Goal: Task Accomplishment & Management: Complete application form

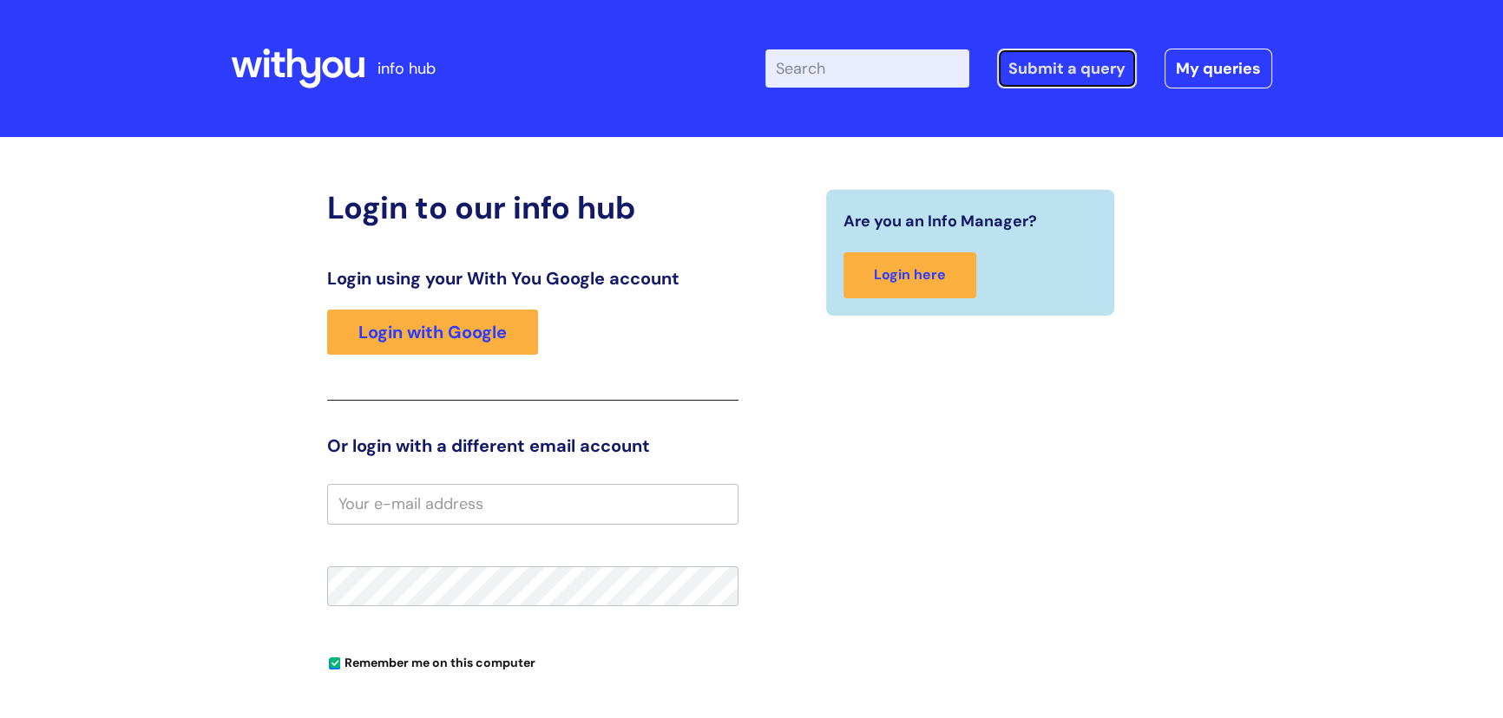
click at [1069, 77] on link "Submit a query" at bounding box center [1067, 69] width 140 height 40
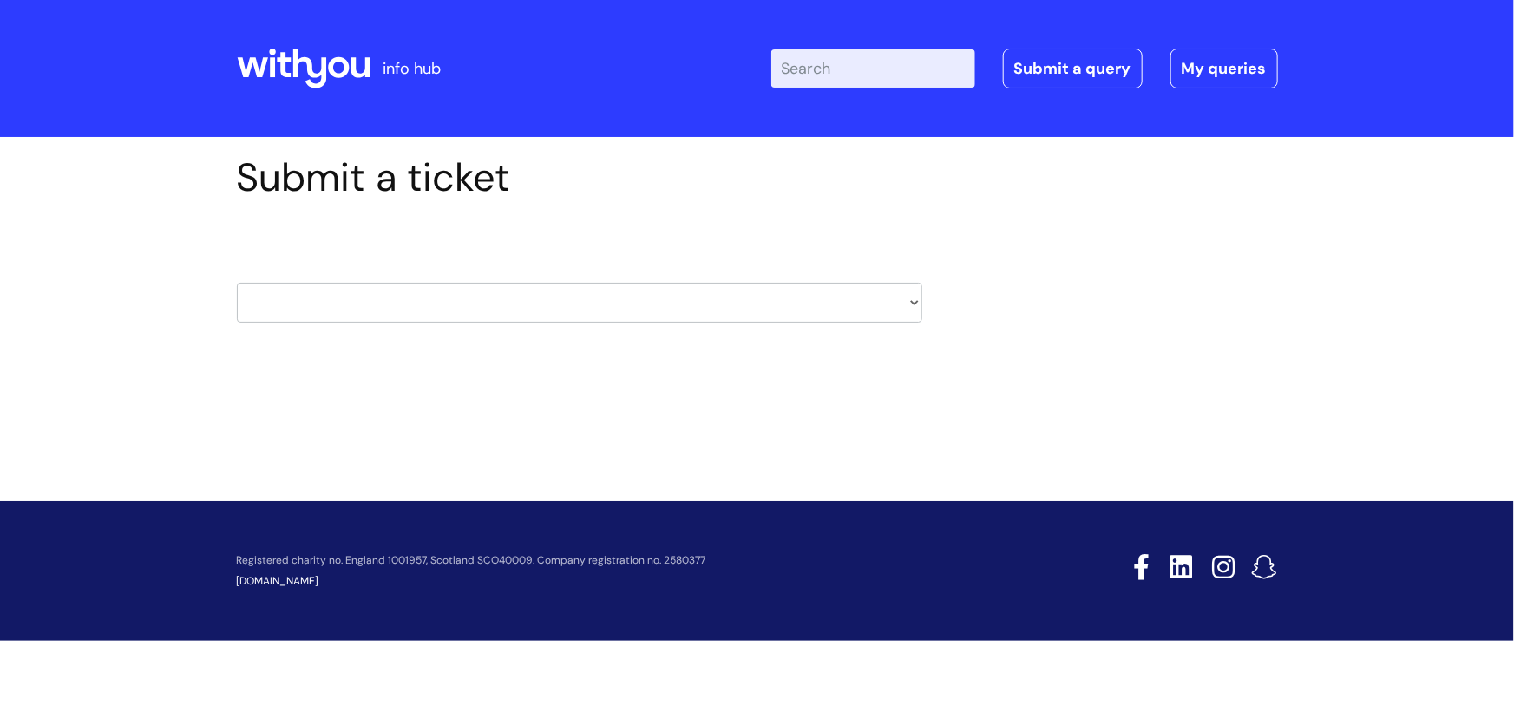
click at [918, 303] on select "HR / People IT and Support Clinical Drug Alerts Finance Accounts Data Support T…" at bounding box center [579, 303] width 685 height 40
select select "hr_/_people"
click at [237, 283] on select "HR / People IT and Support Clinical Drug Alerts Finance Accounts Data Support T…" at bounding box center [579, 303] width 685 height 40
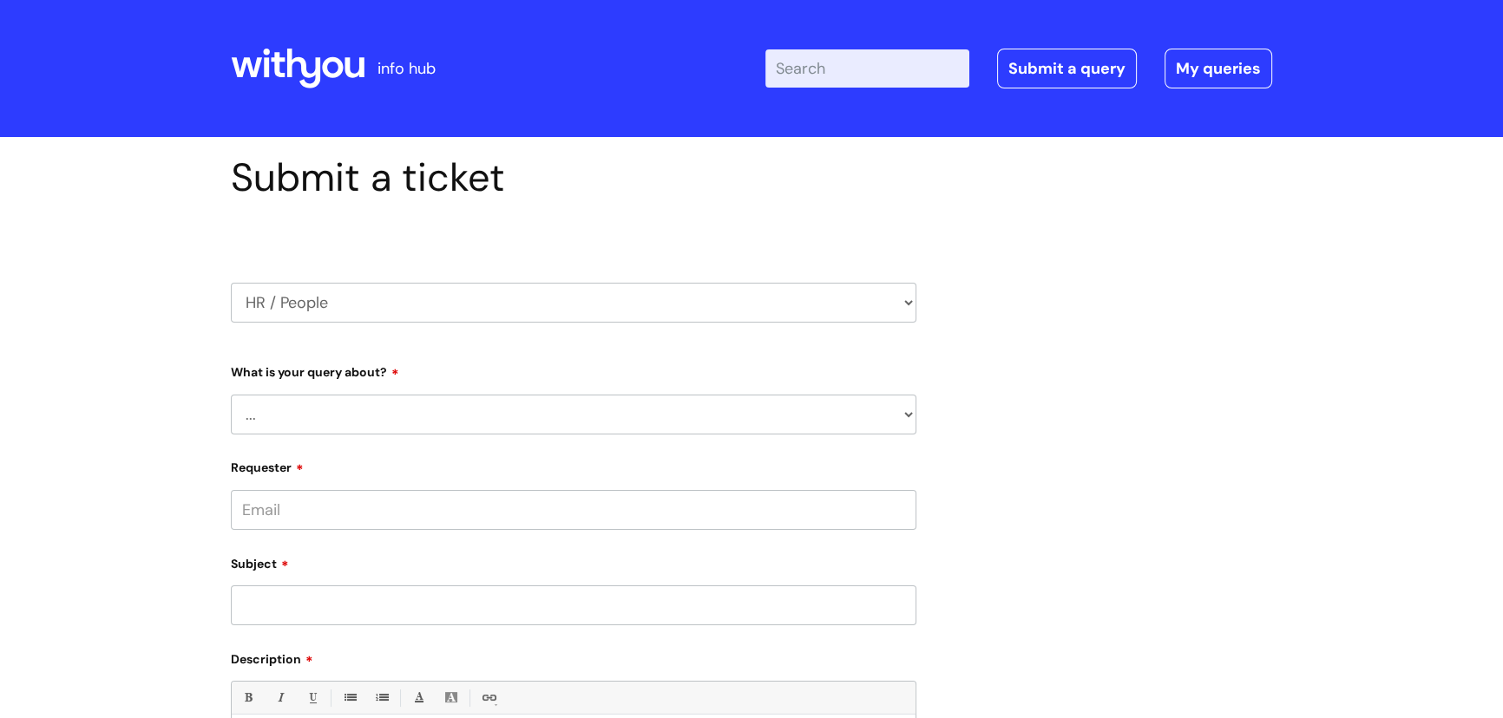
click at [300, 407] on select "... Absence Query Holiday Query Employee change request General HR Query iTrent…" at bounding box center [573, 415] width 685 height 40
select select "General HR Query"
click at [231, 395] on select "... Absence Query Holiday Query Employee change request General HR Query iTrent…" at bounding box center [573, 415] width 685 height 40
click at [295, 511] on input "Requester" at bounding box center [573, 510] width 685 height 40
type input "jill.foulds@wearewithyou.org.uk"
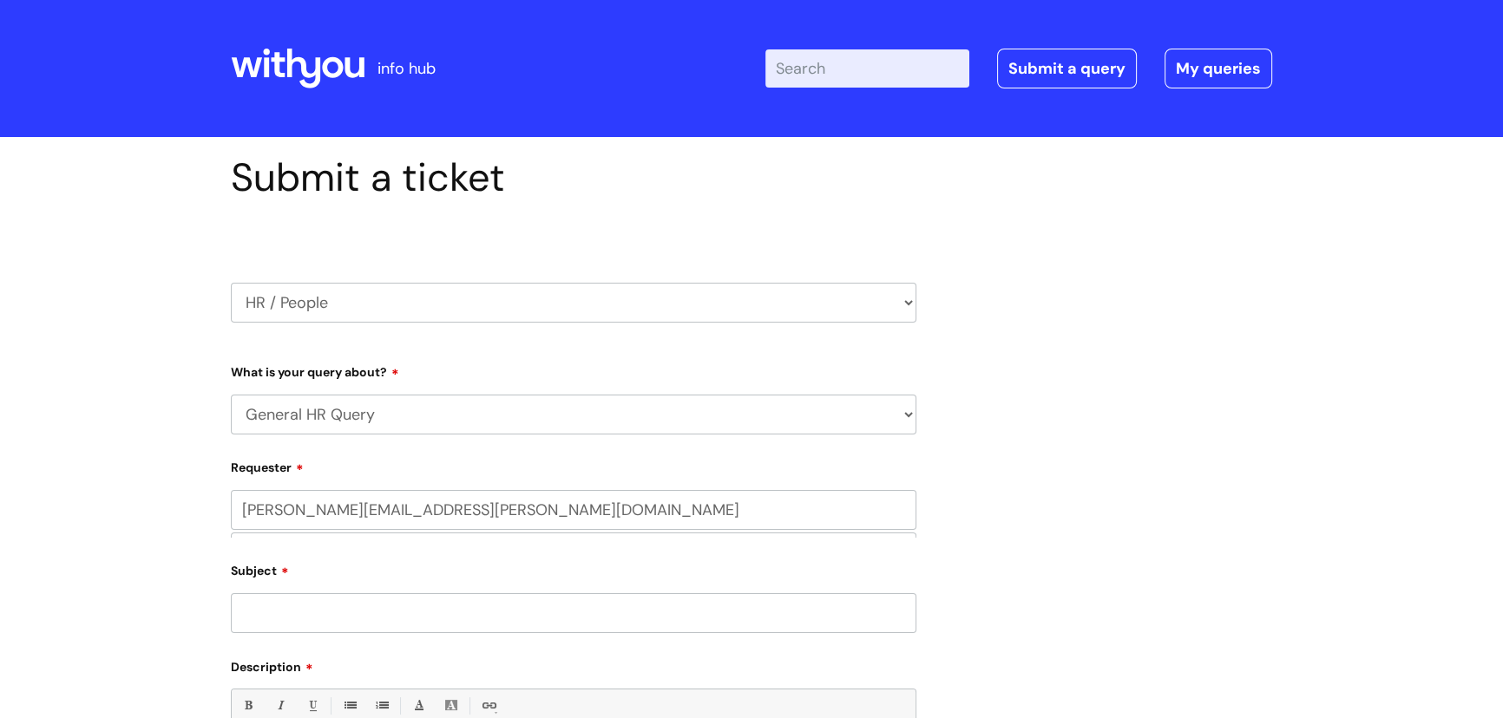
click at [258, 596] on div "Subject" at bounding box center [573, 594] width 685 height 77
type input "job description"
click at [274, 580] on input "text" at bounding box center [573, 578] width 685 height 40
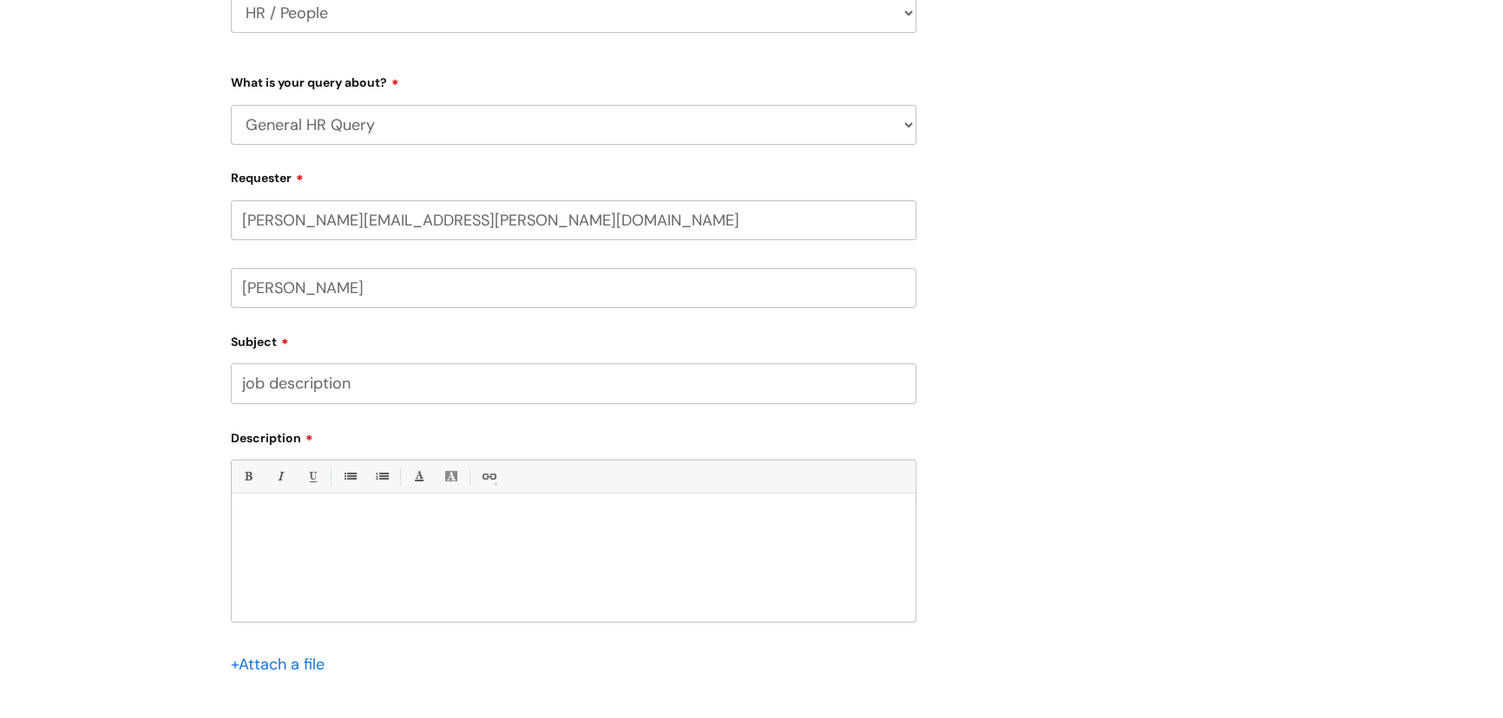
scroll to position [394, 0]
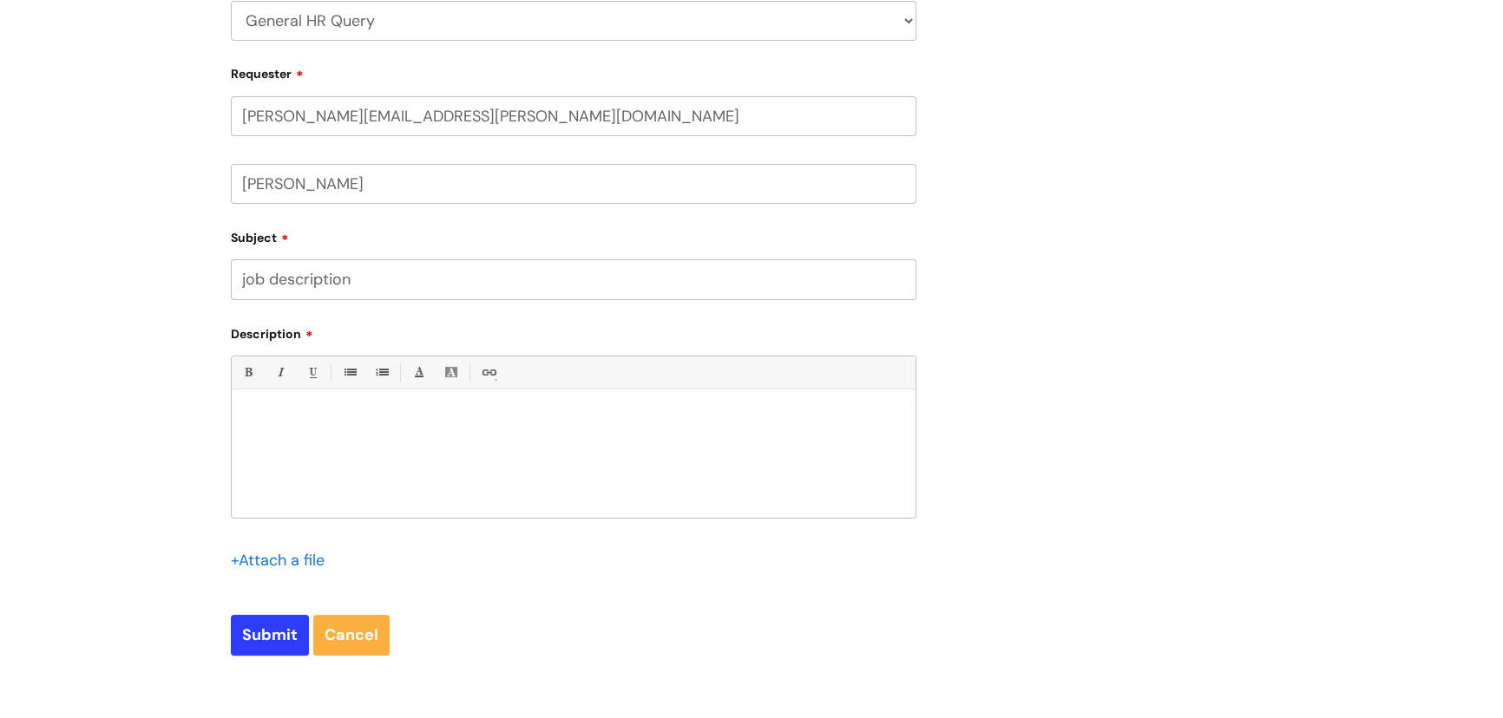
type input "Jill Foulds"
click at [256, 403] on div at bounding box center [574, 458] width 684 height 120
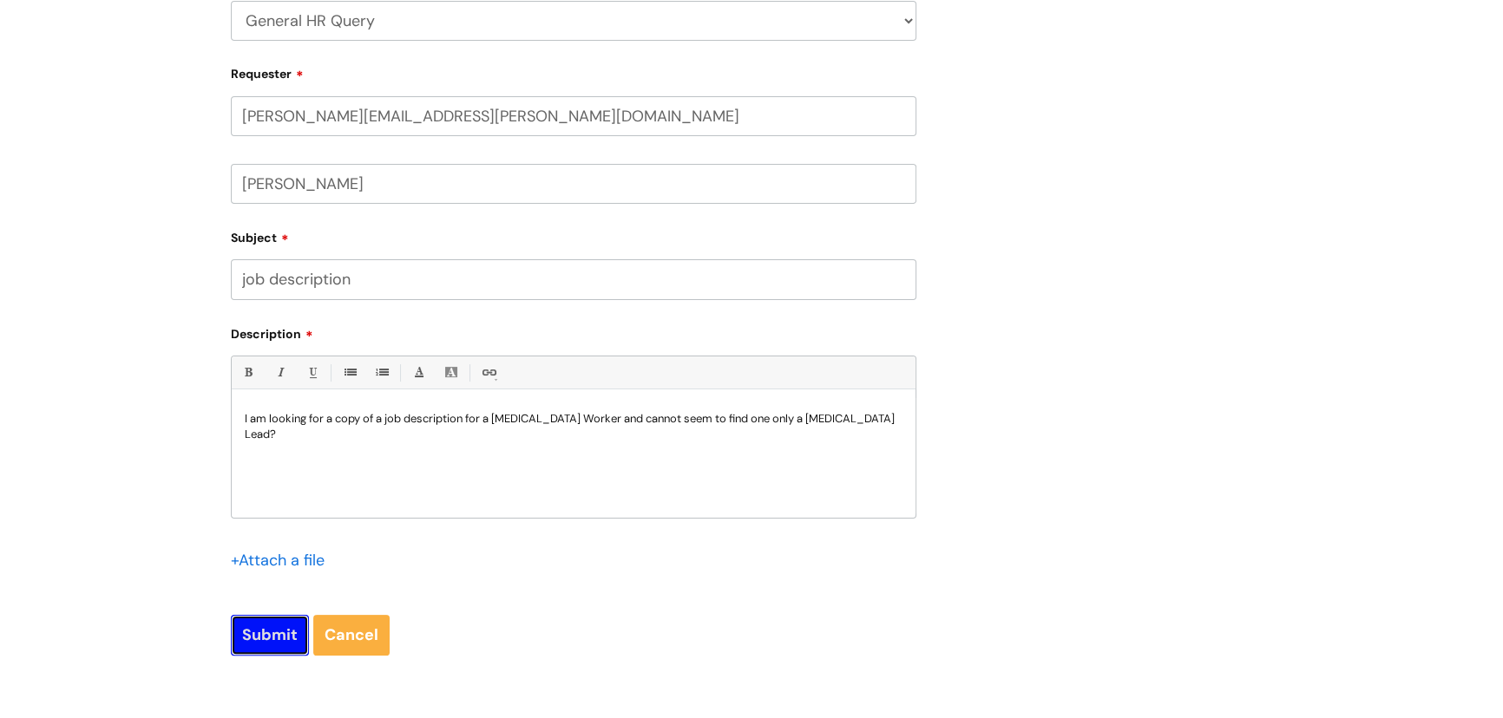
click at [277, 636] on input "Submit" at bounding box center [270, 635] width 78 height 40
type input "Please Wait..."
